Goal: Information Seeking & Learning: Learn about a topic

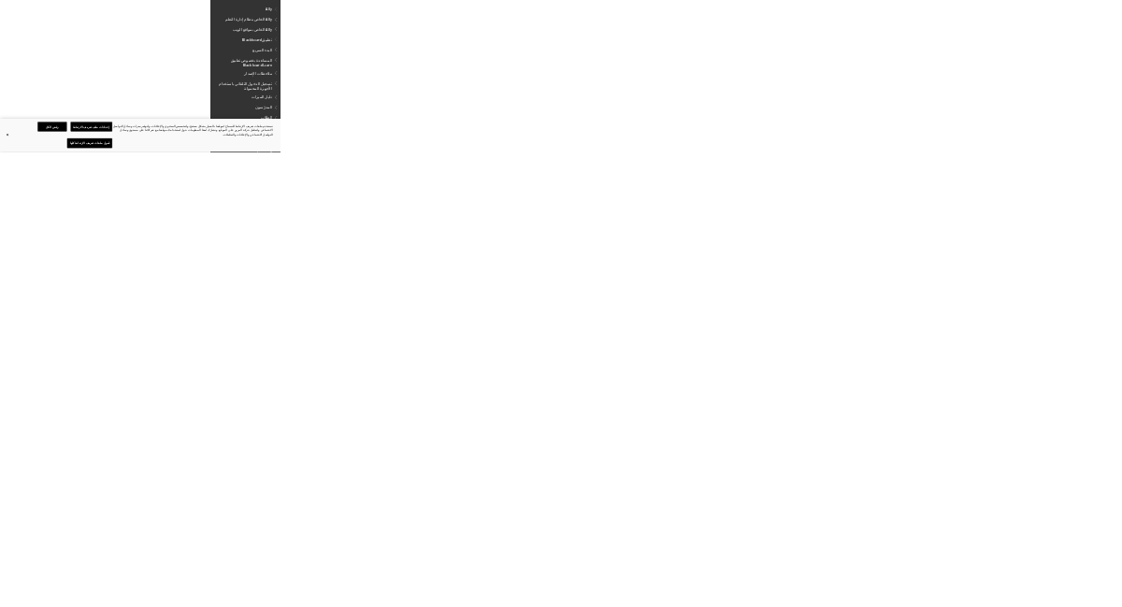
scroll to position [0, -3399]
